Goal: Obtain resource: Download file/media

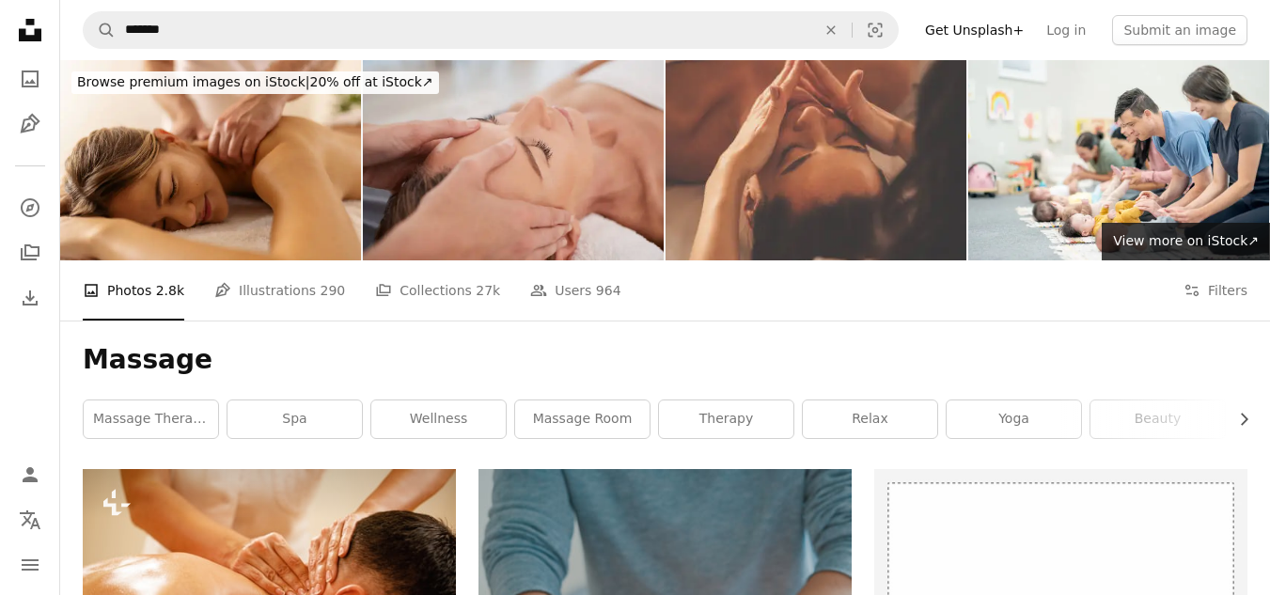
scroll to position [577, 0]
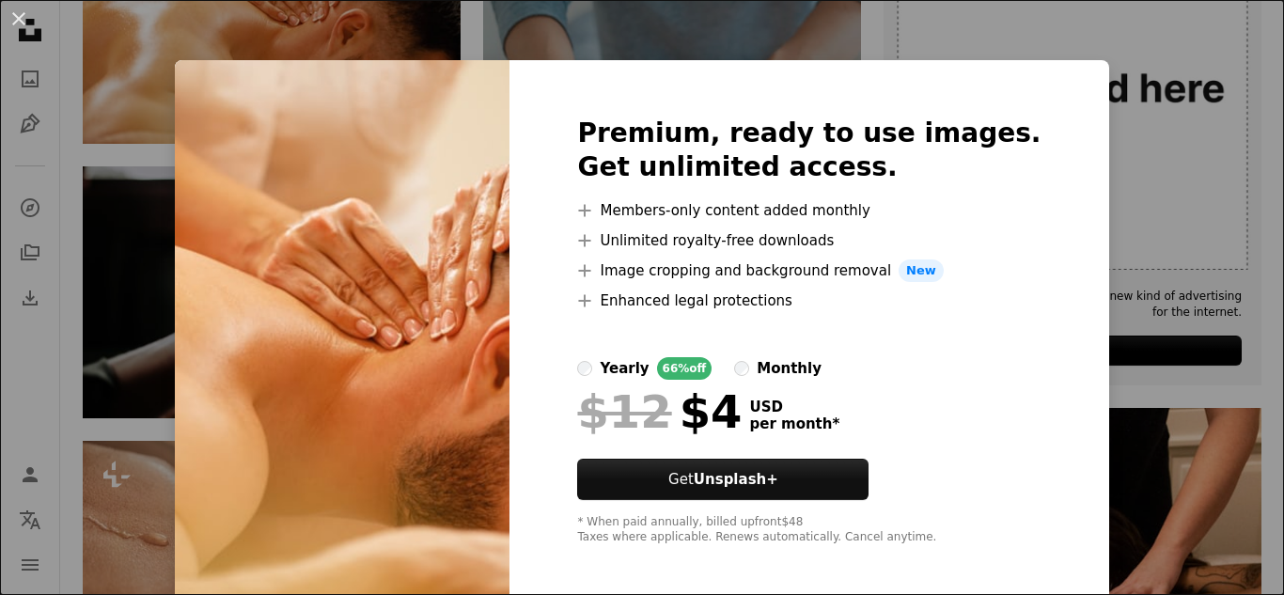
click at [841, 52] on div "An X shape Premium, ready to use images. Get unlimited access. A plus sign Memb…" at bounding box center [642, 297] width 1284 height 595
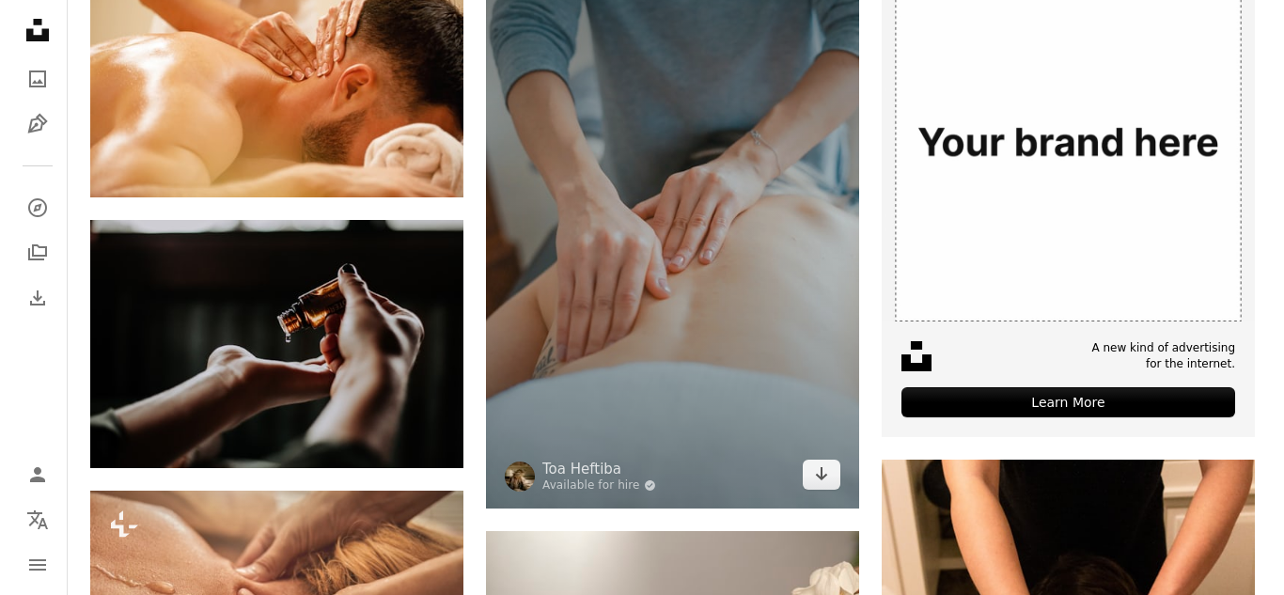
scroll to position [424, 0]
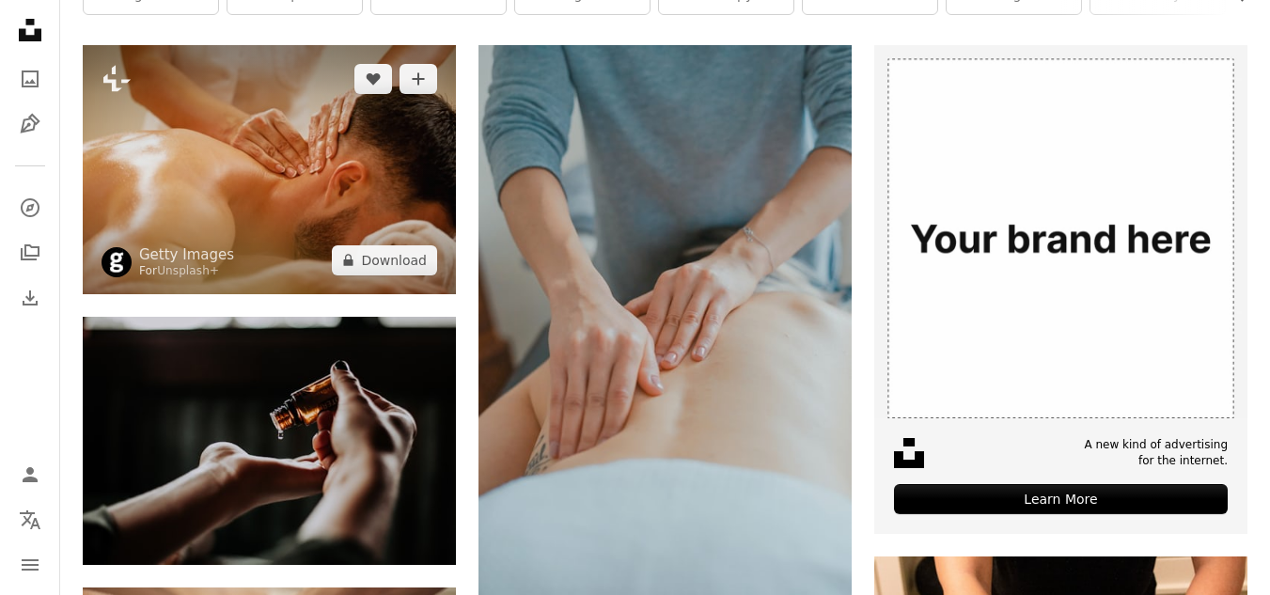
click at [215, 154] on img at bounding box center [269, 169] width 373 height 248
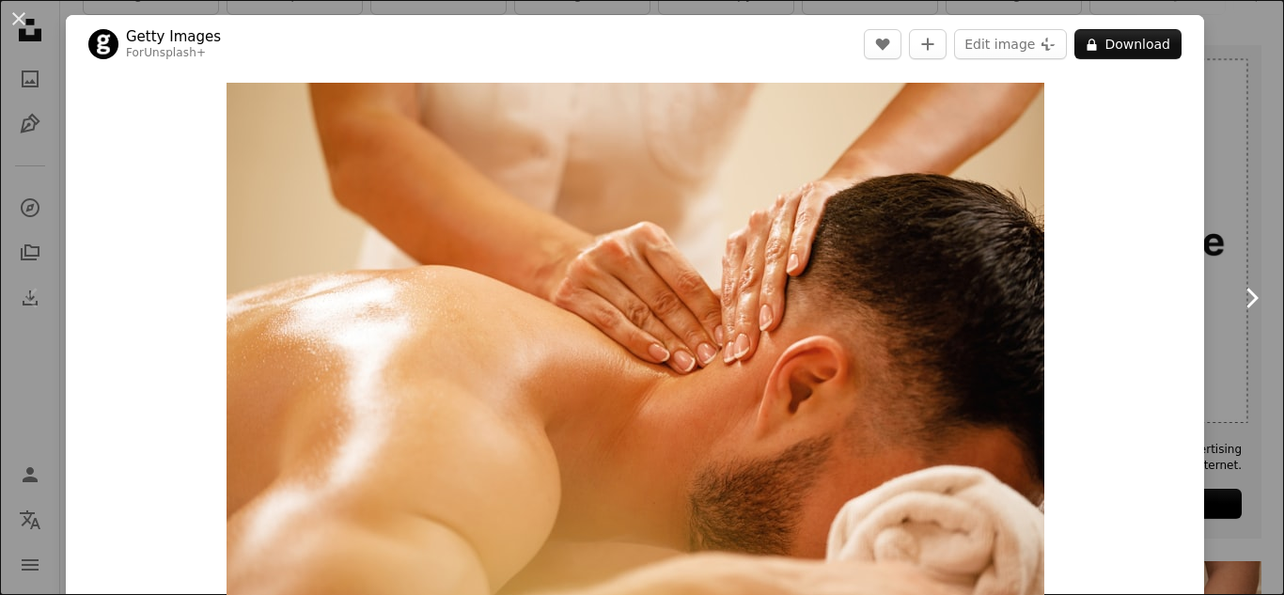
click at [1241, 311] on icon "Chevron right" at bounding box center [1251, 298] width 30 height 30
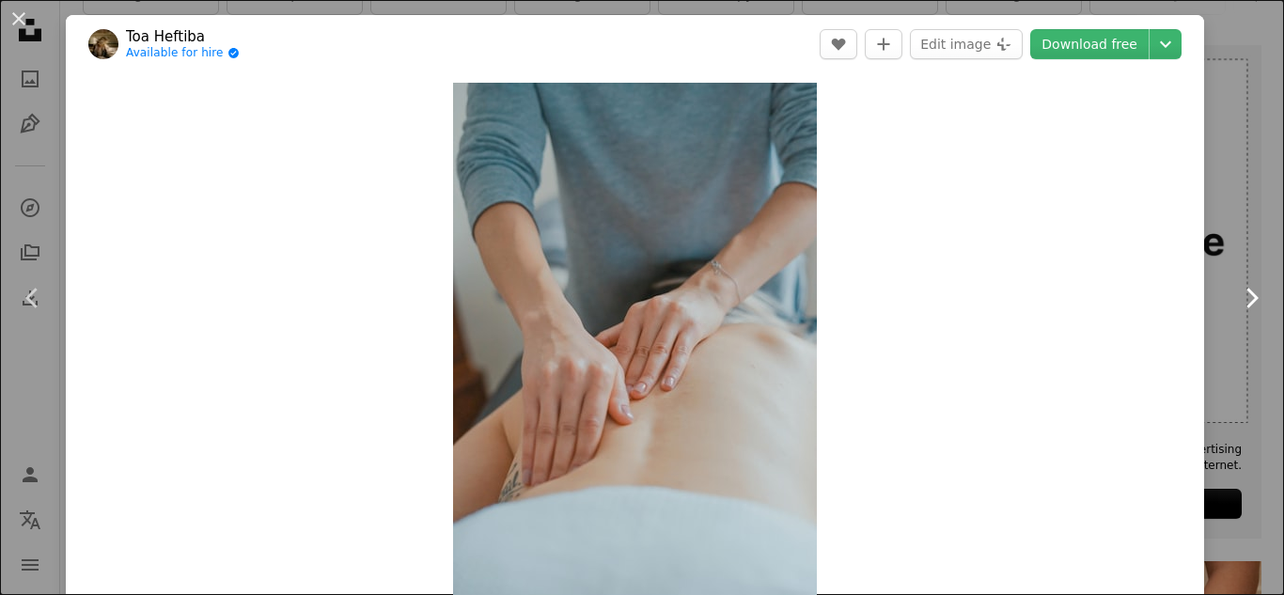
click at [1246, 292] on icon at bounding box center [1252, 298] width 12 height 20
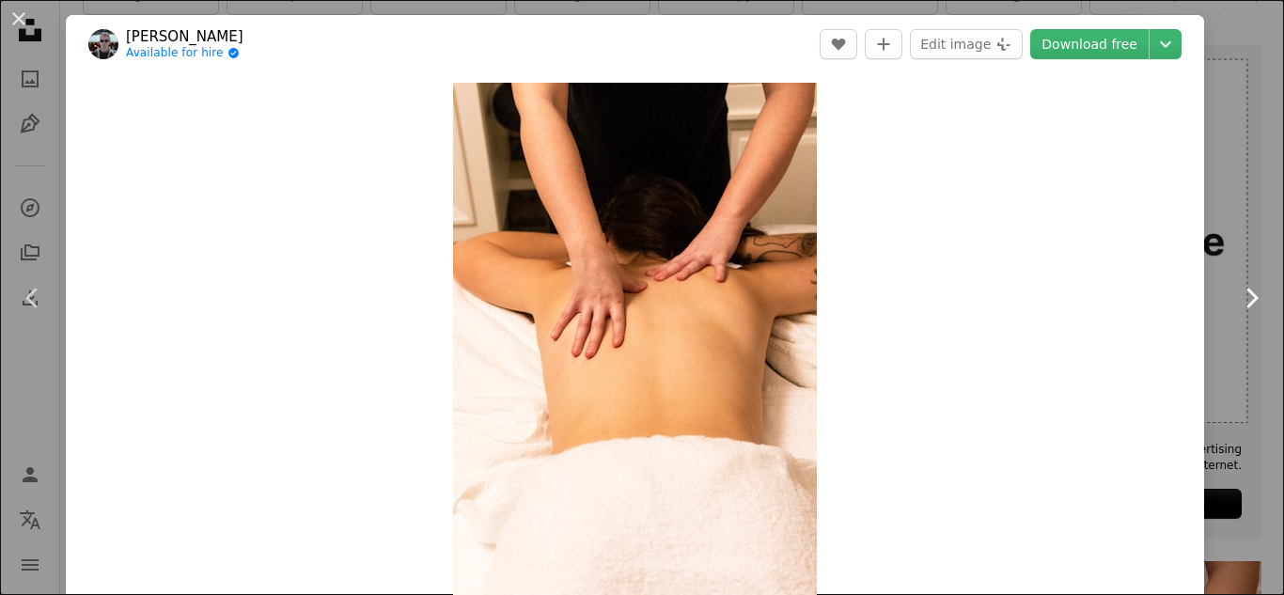
click at [1241, 306] on icon "Chevron right" at bounding box center [1251, 298] width 30 height 30
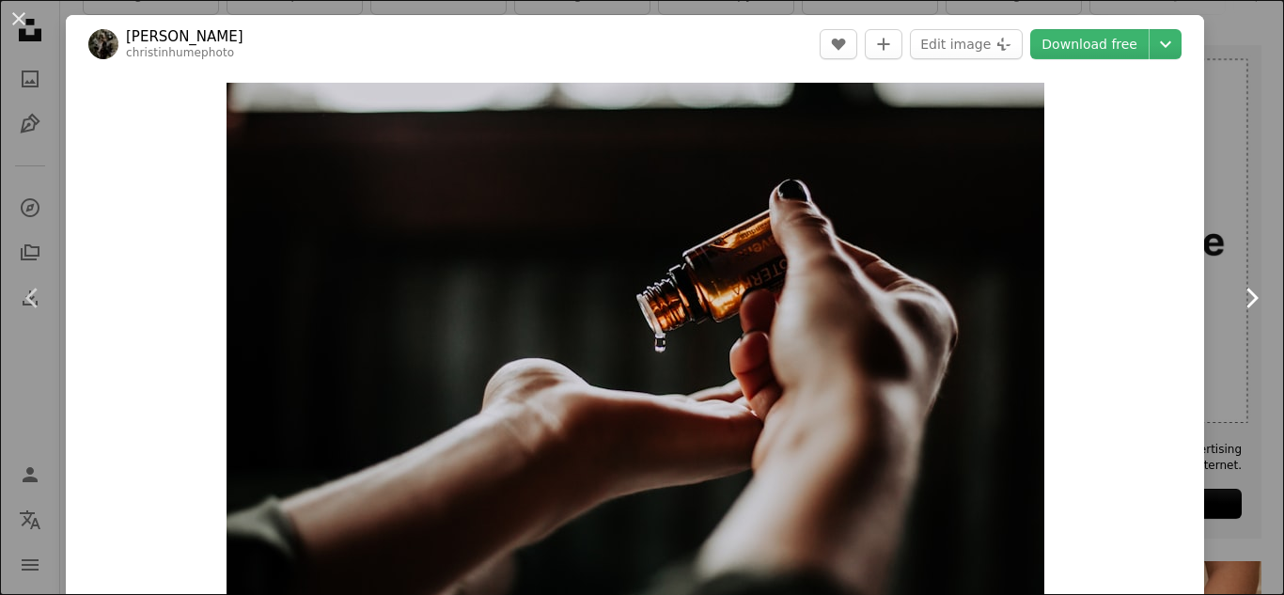
click at [1246, 304] on icon at bounding box center [1252, 298] width 12 height 20
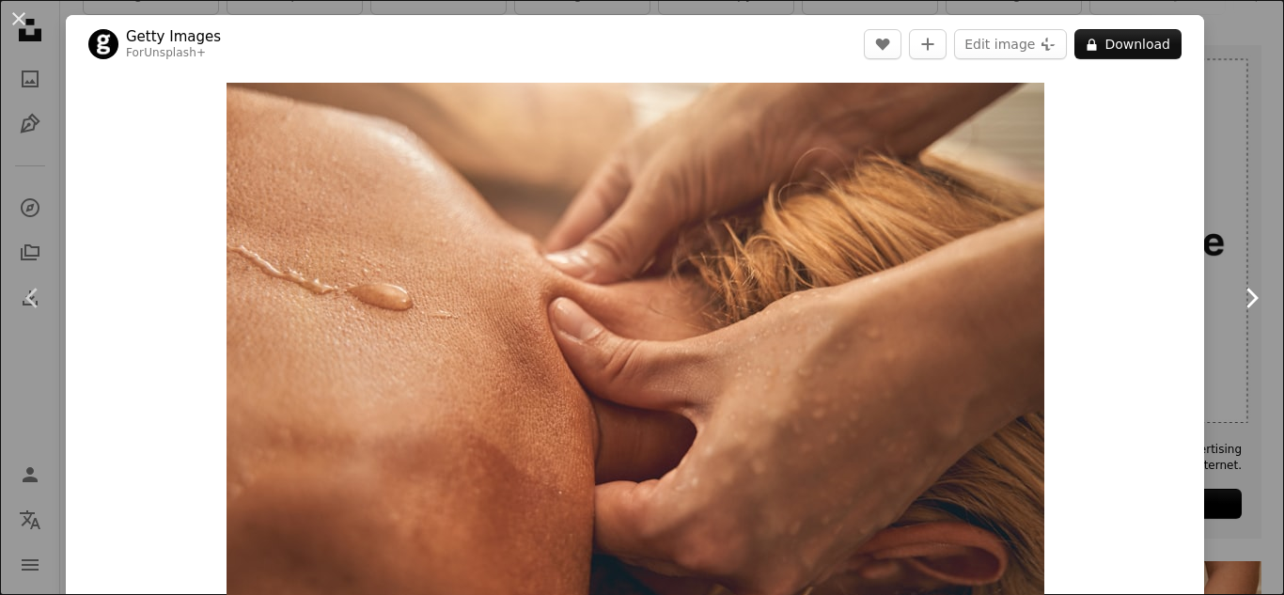
click at [1246, 304] on icon at bounding box center [1252, 298] width 12 height 20
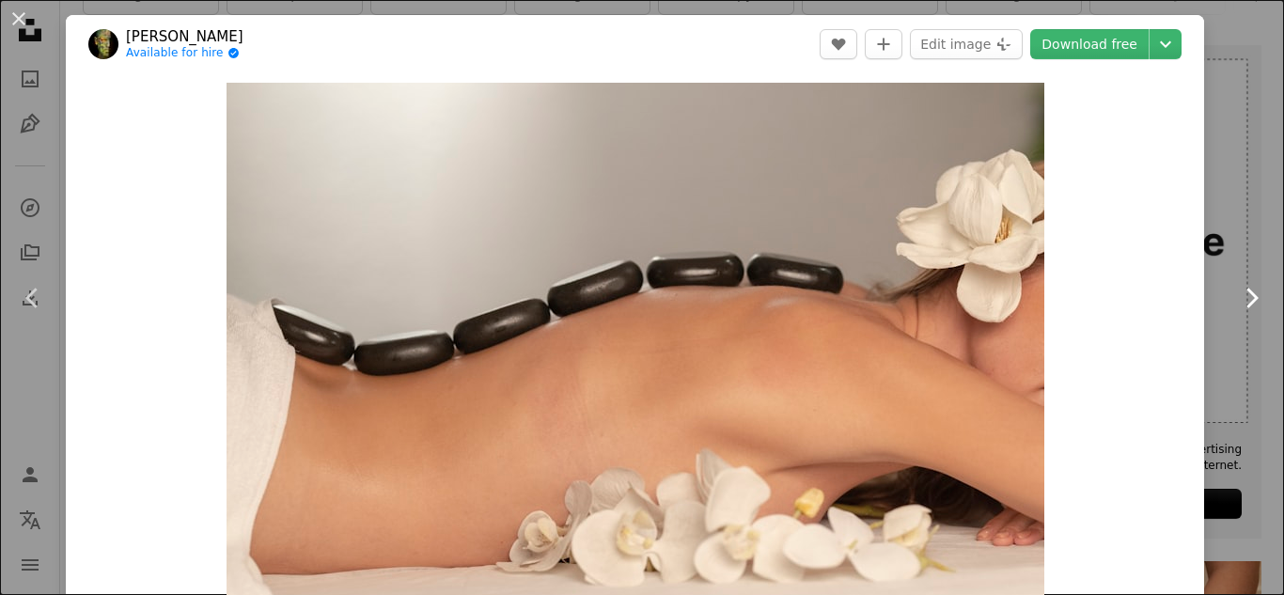
click at [1246, 304] on icon at bounding box center [1252, 298] width 12 height 20
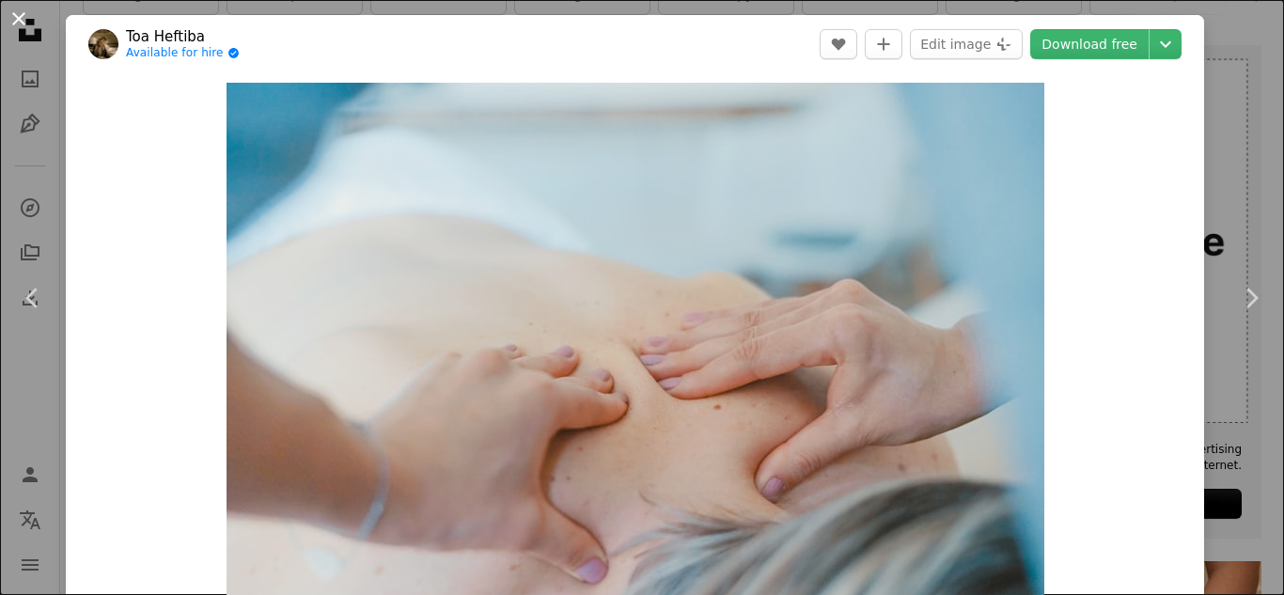
click at [20, 21] on button "An X shape" at bounding box center [19, 19] width 23 height 23
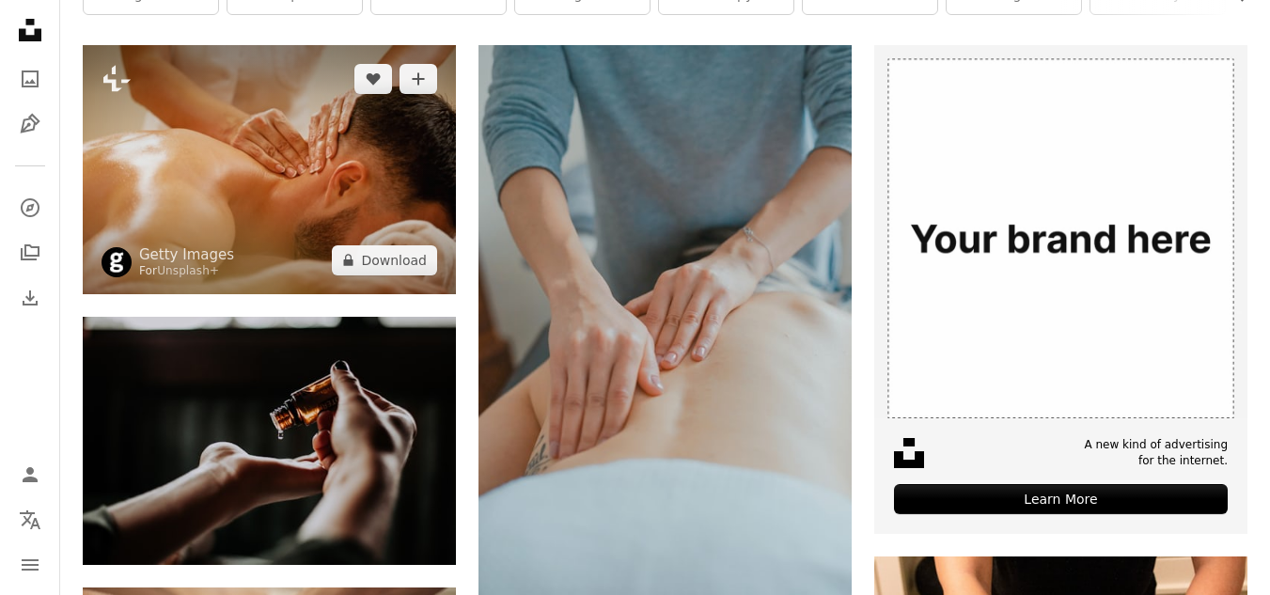
click at [231, 166] on img at bounding box center [269, 169] width 373 height 248
